Goal: Transaction & Acquisition: Purchase product/service

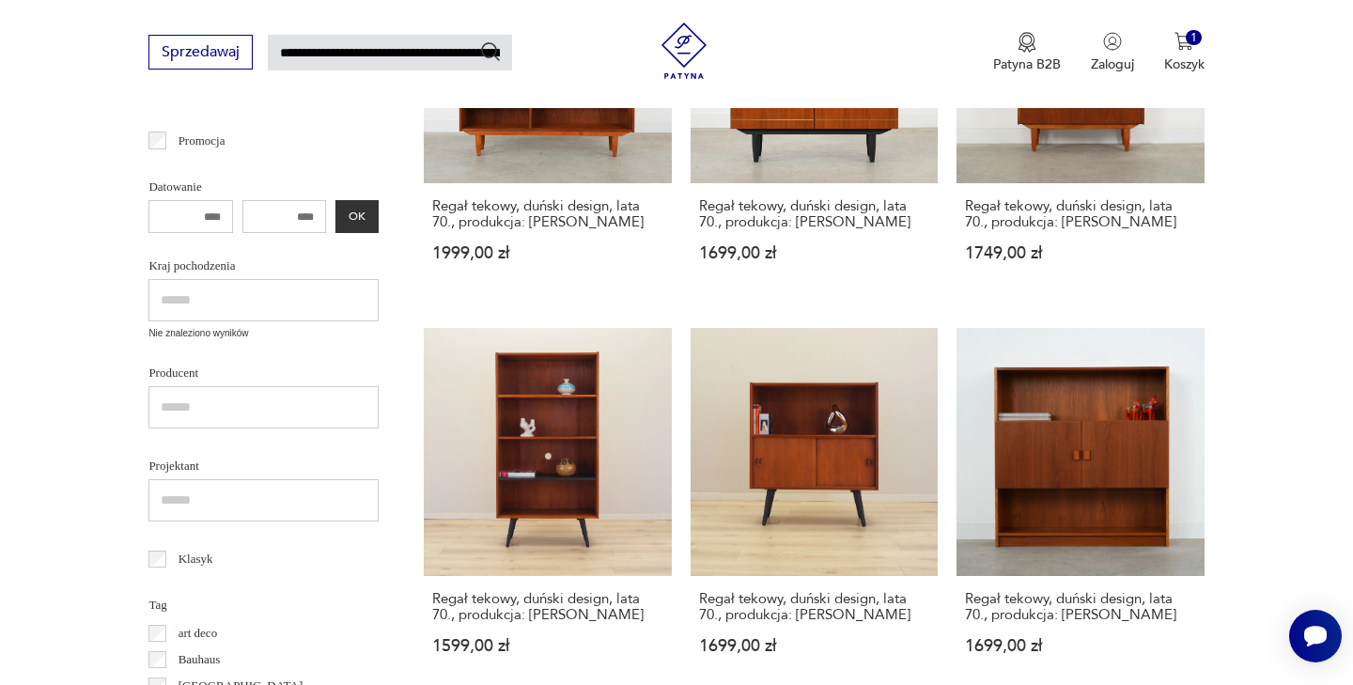
scroll to position [478, 0]
click at [691, 390] on link "Regał tekowy, duński design, lata 70., produkcja: [PERSON_NAME] 1699,00 zł" at bounding box center [814, 508] width 247 height 362
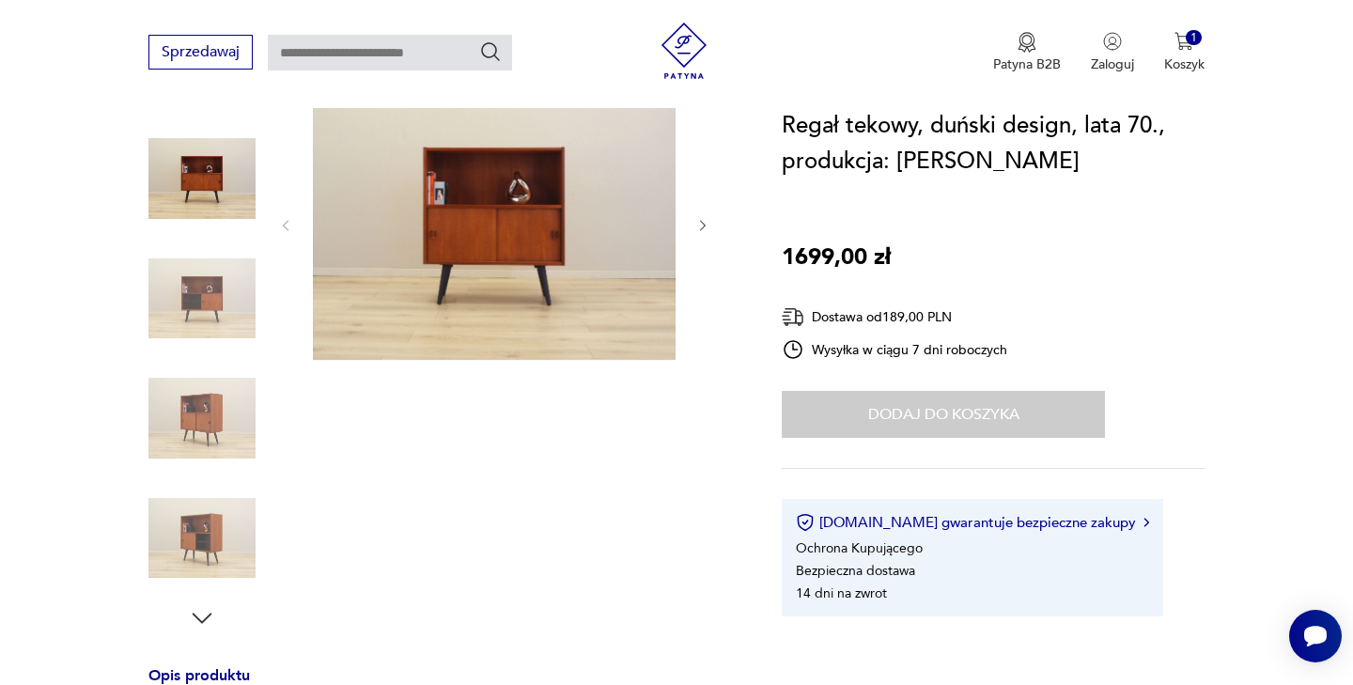
scroll to position [225, 0]
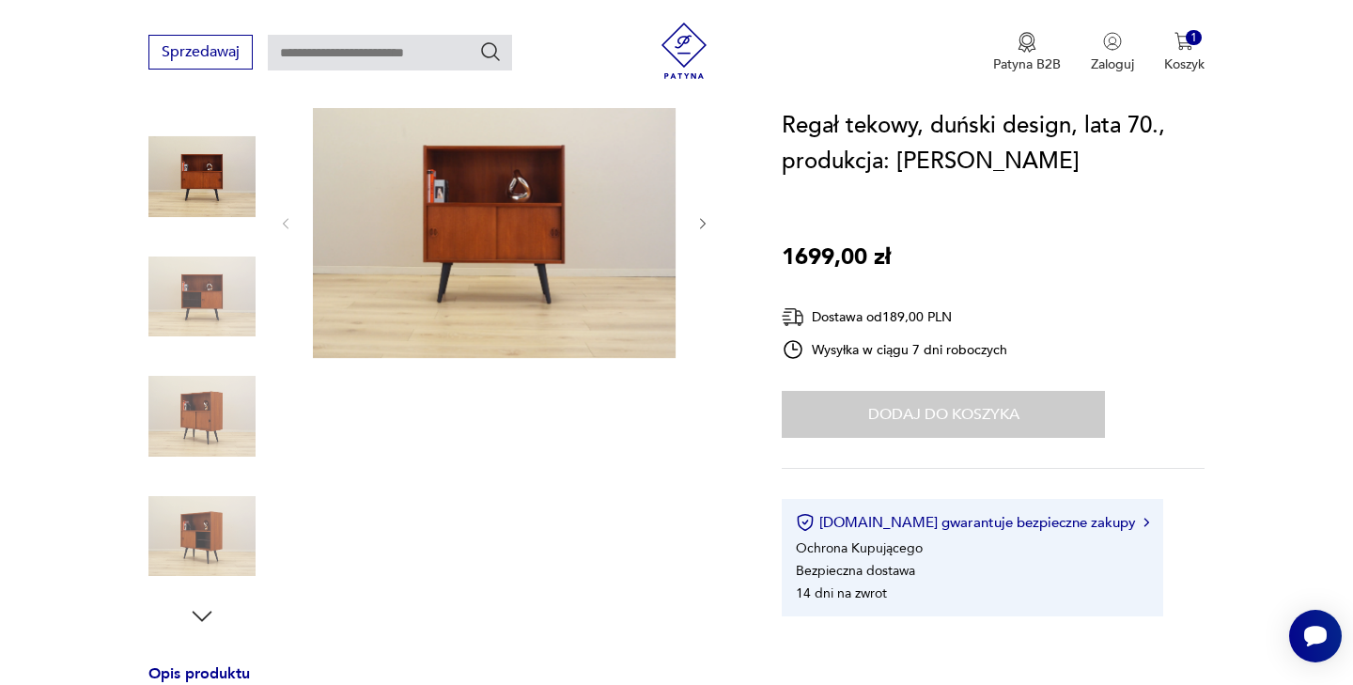
click at [911, 405] on div "Dodaj do koszyka" at bounding box center [943, 414] width 323 height 47
click at [1189, 47] on img "button" at bounding box center [1184, 41] width 19 height 19
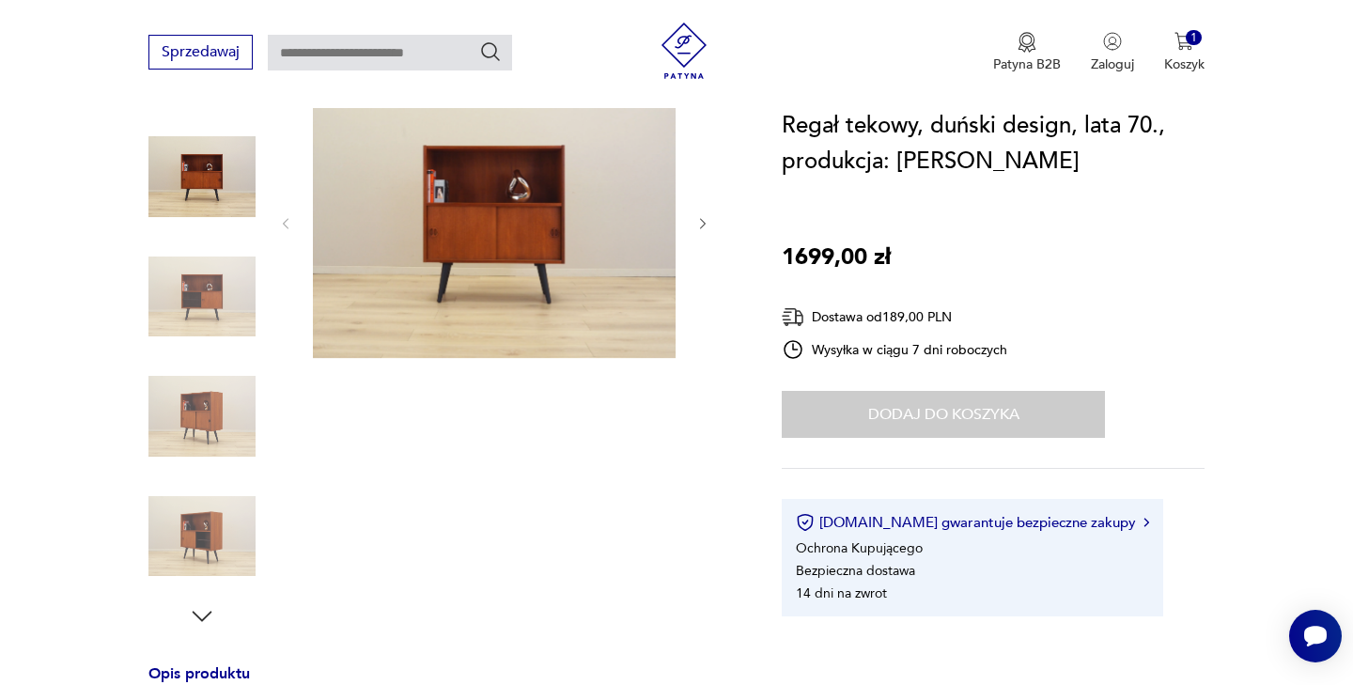
click at [1052, 2] on div "Sprzedawaj Patyna B2B Zaloguj 1 Koszyk Twój koszyk ( 1 ) Regał tekowy, duński d…" at bounding box center [676, 54] width 1353 height 108
